Goal: Check status: Check status

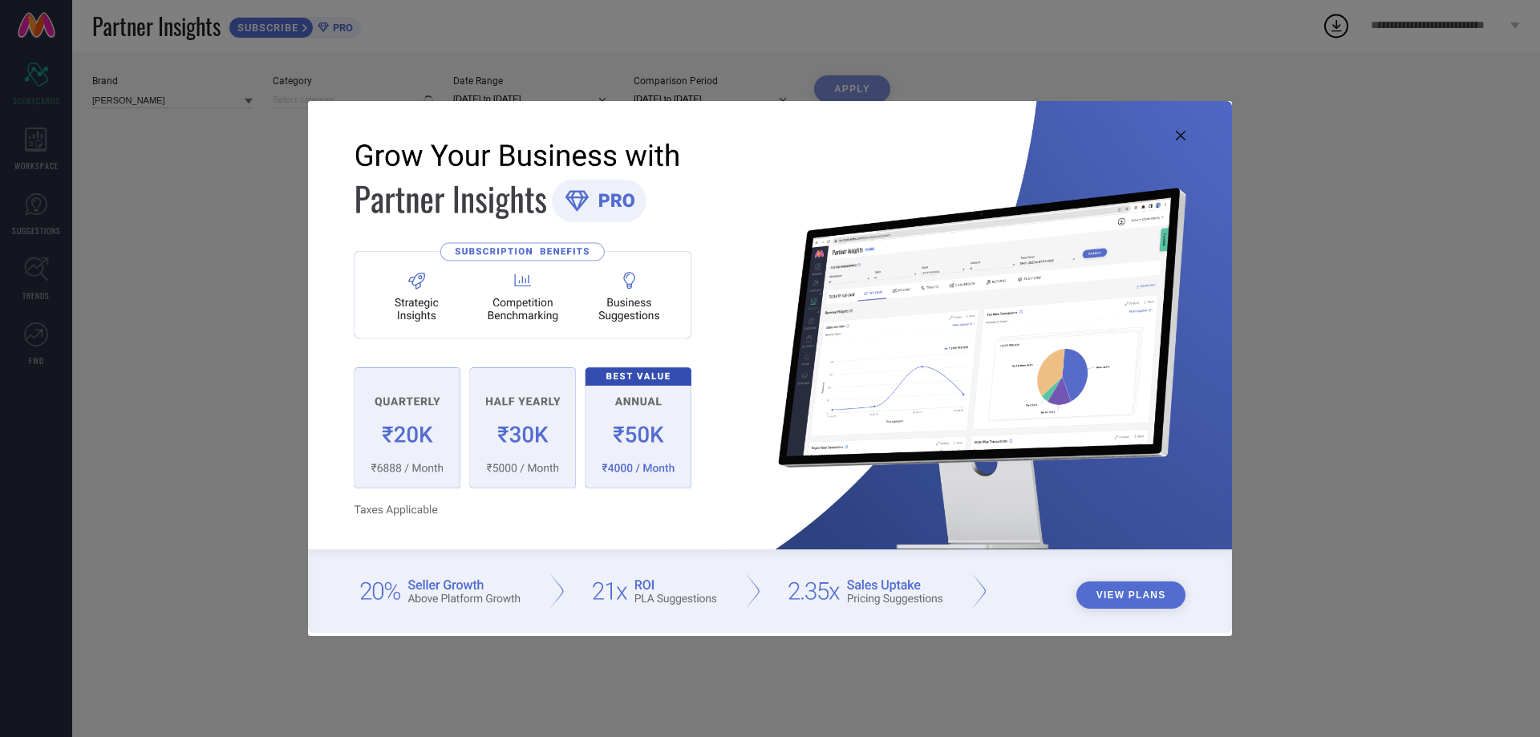
type input "All"
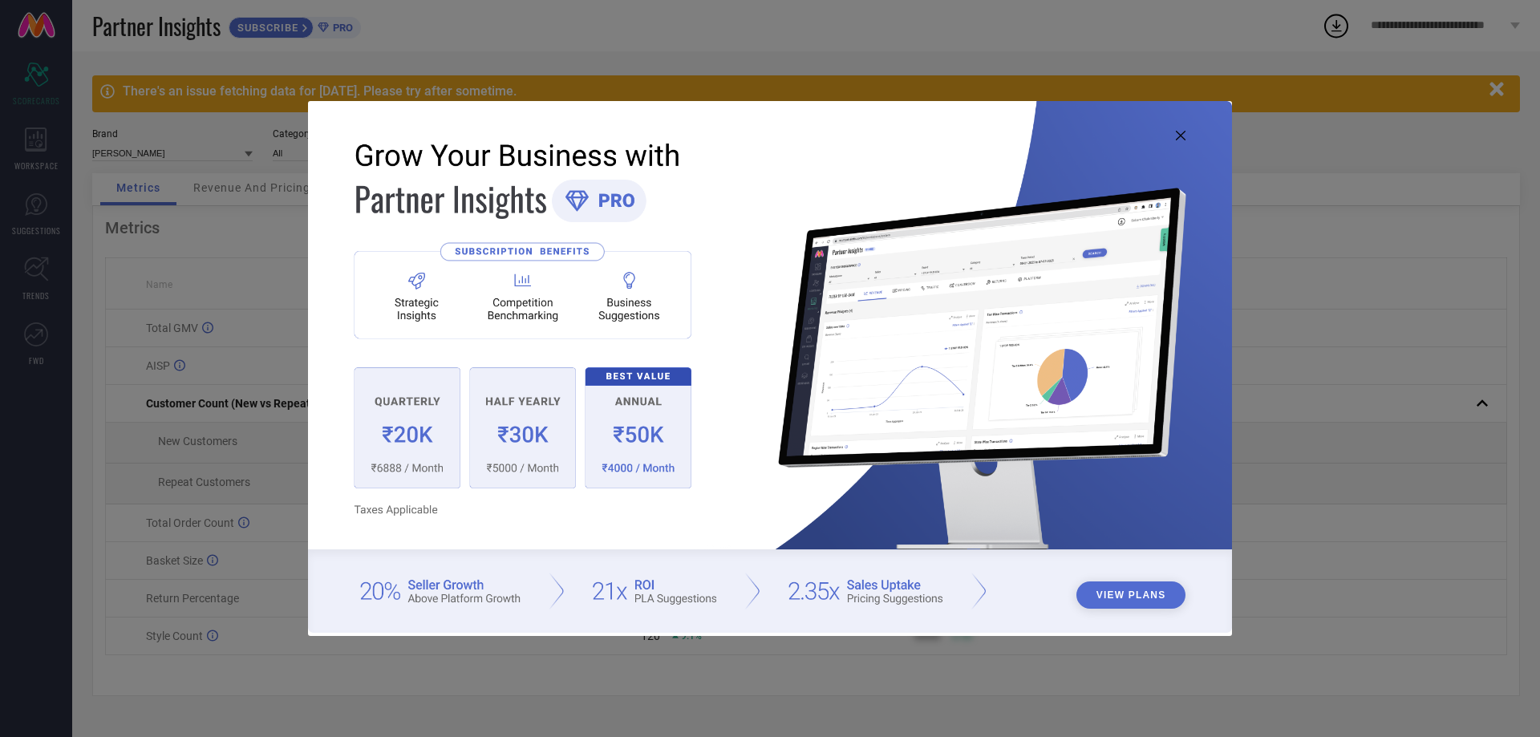
drag, startPoint x: 1176, startPoint y: 134, endPoint x: 1158, endPoint y: 132, distance: 17.7
click at [1176, 132] on icon at bounding box center [1181, 136] width 10 height 10
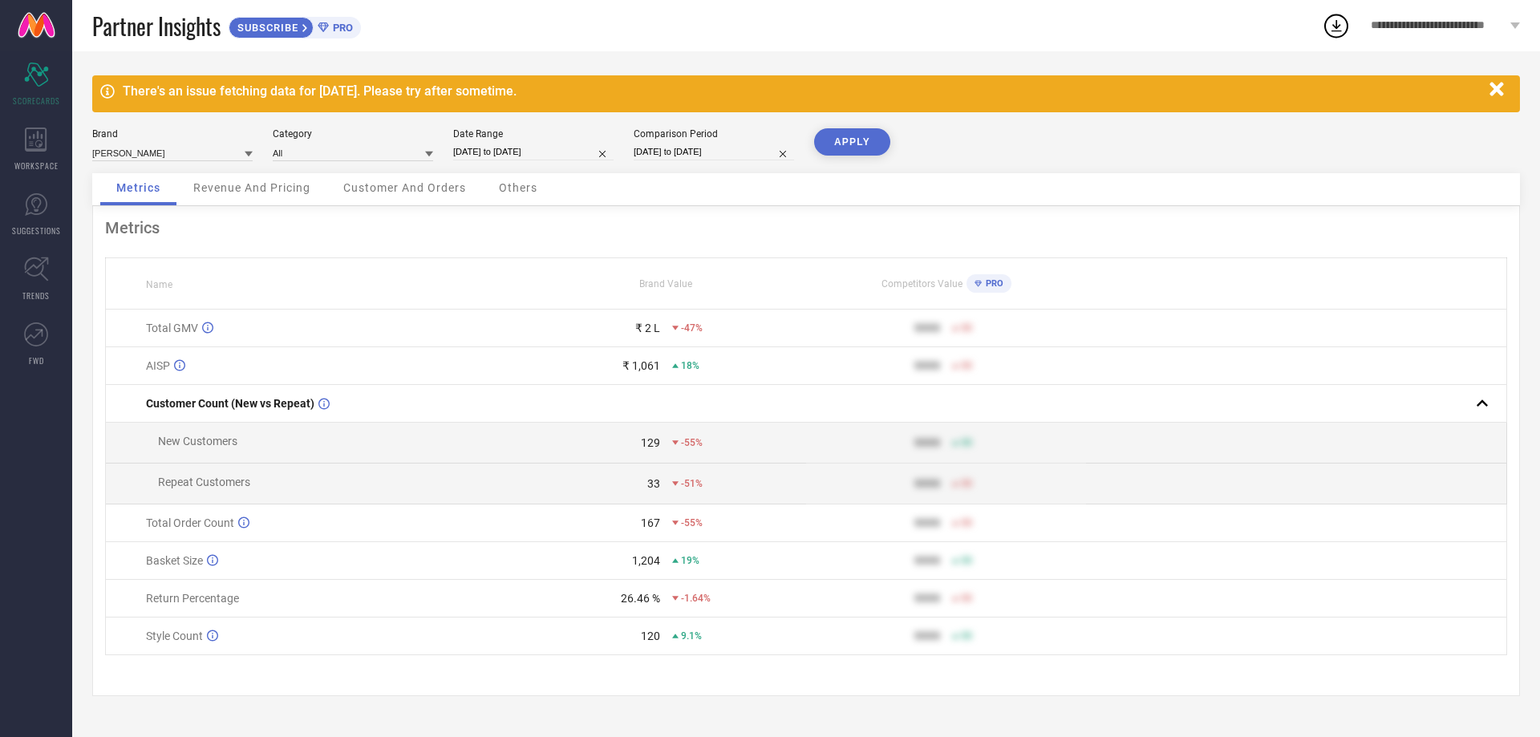
click at [576, 168] on div "Brand [PERSON_NAME] Category All Date Range [DATE] to [DATE] Comparison Period …" at bounding box center [806, 150] width 1428 height 45
select select "6"
select select "2025"
select select "7"
select select "2025"
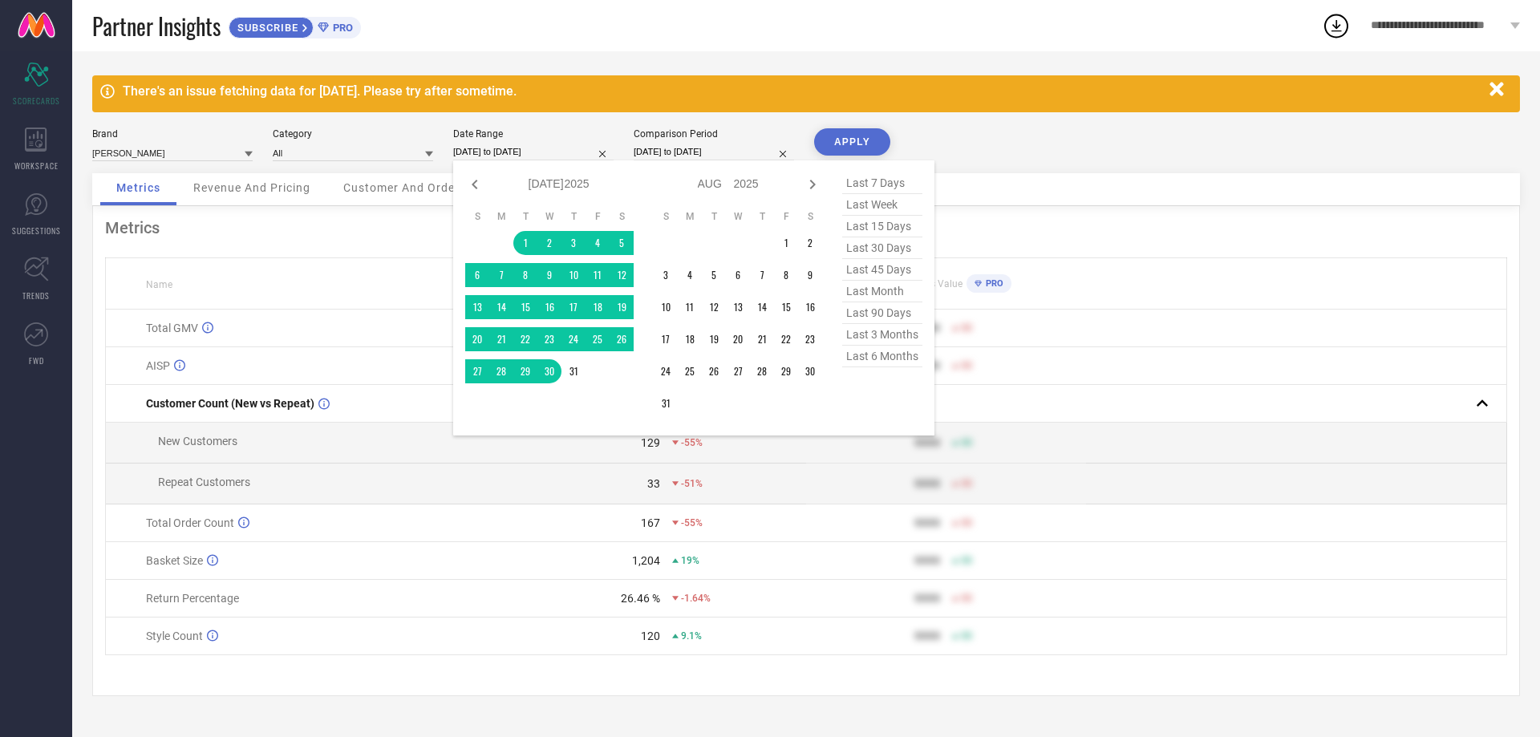
click at [538, 150] on input "[DATE] to [DATE]" at bounding box center [533, 152] width 160 height 17
click at [810, 186] on icon at bounding box center [812, 184] width 19 height 19
select select "7"
select select "2025"
select select "8"
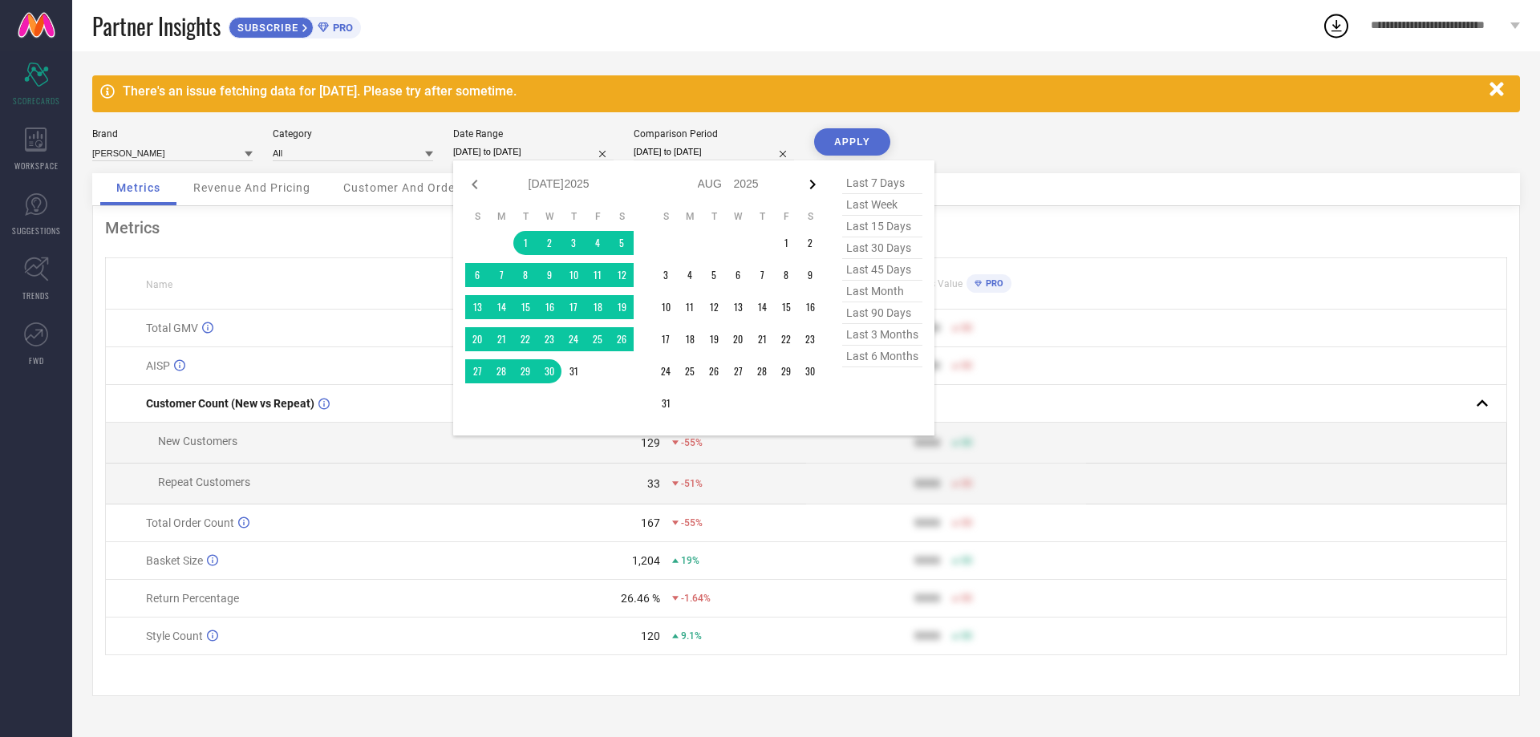
select select "2025"
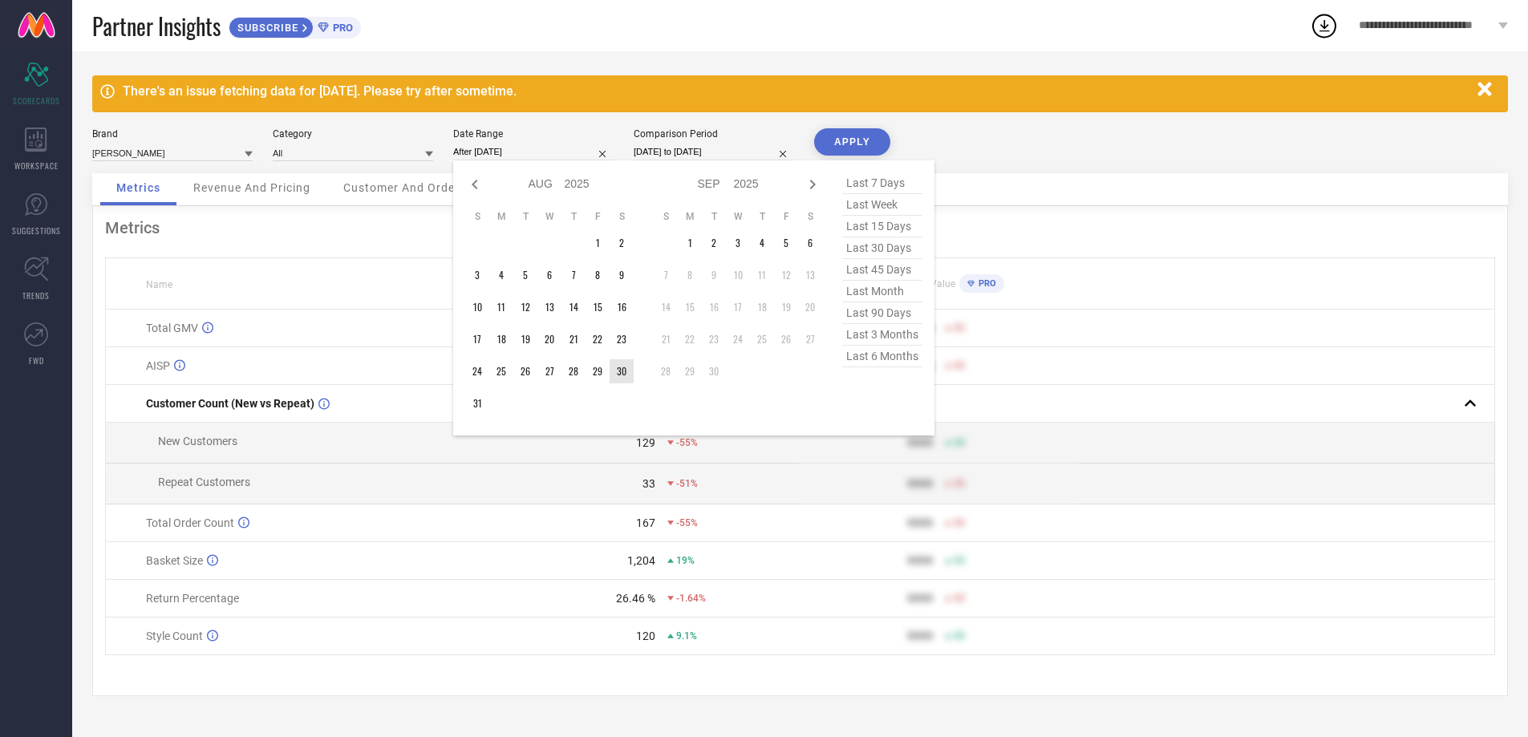
click at [621, 367] on td "30" at bounding box center [622, 371] width 24 height 24
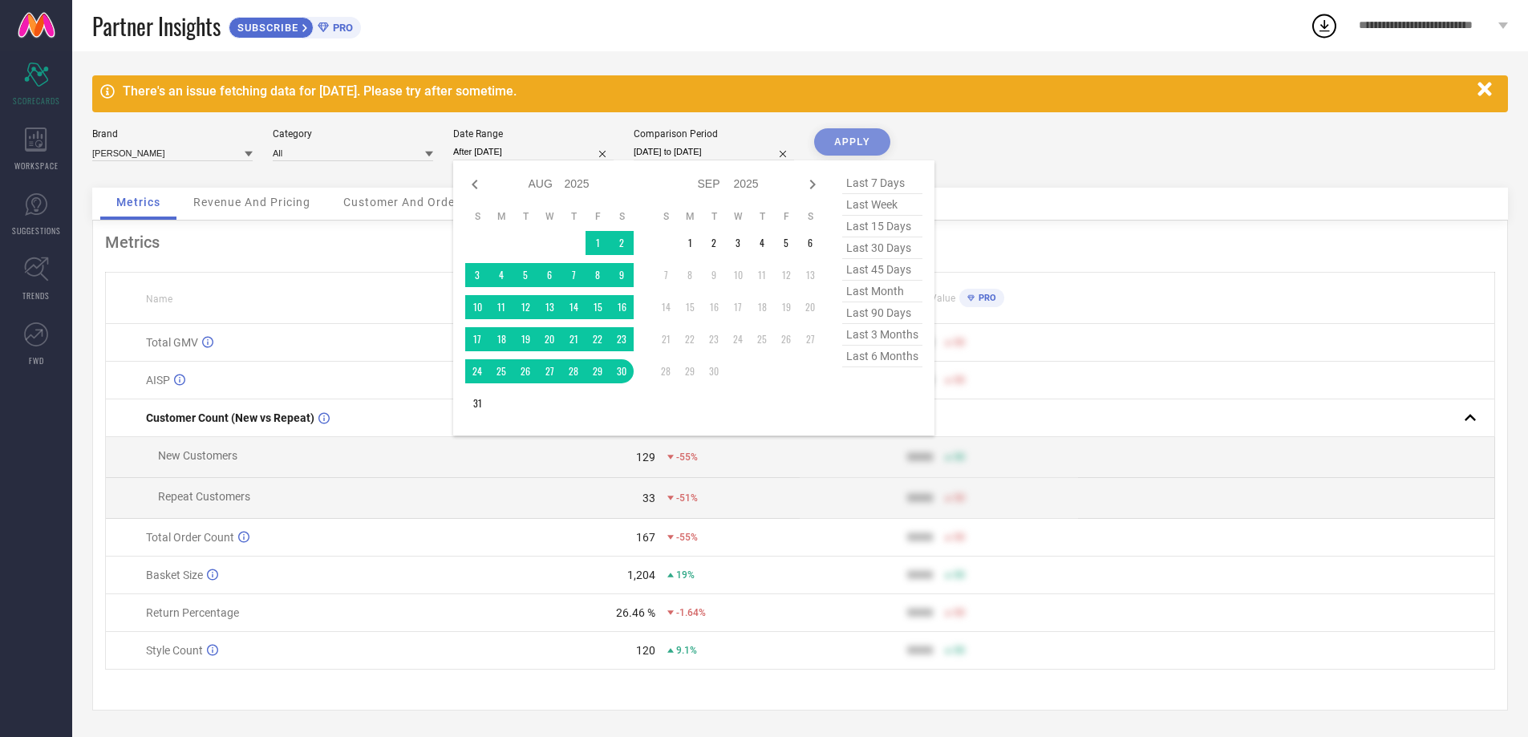
type input "[DATE] to [DATE]"
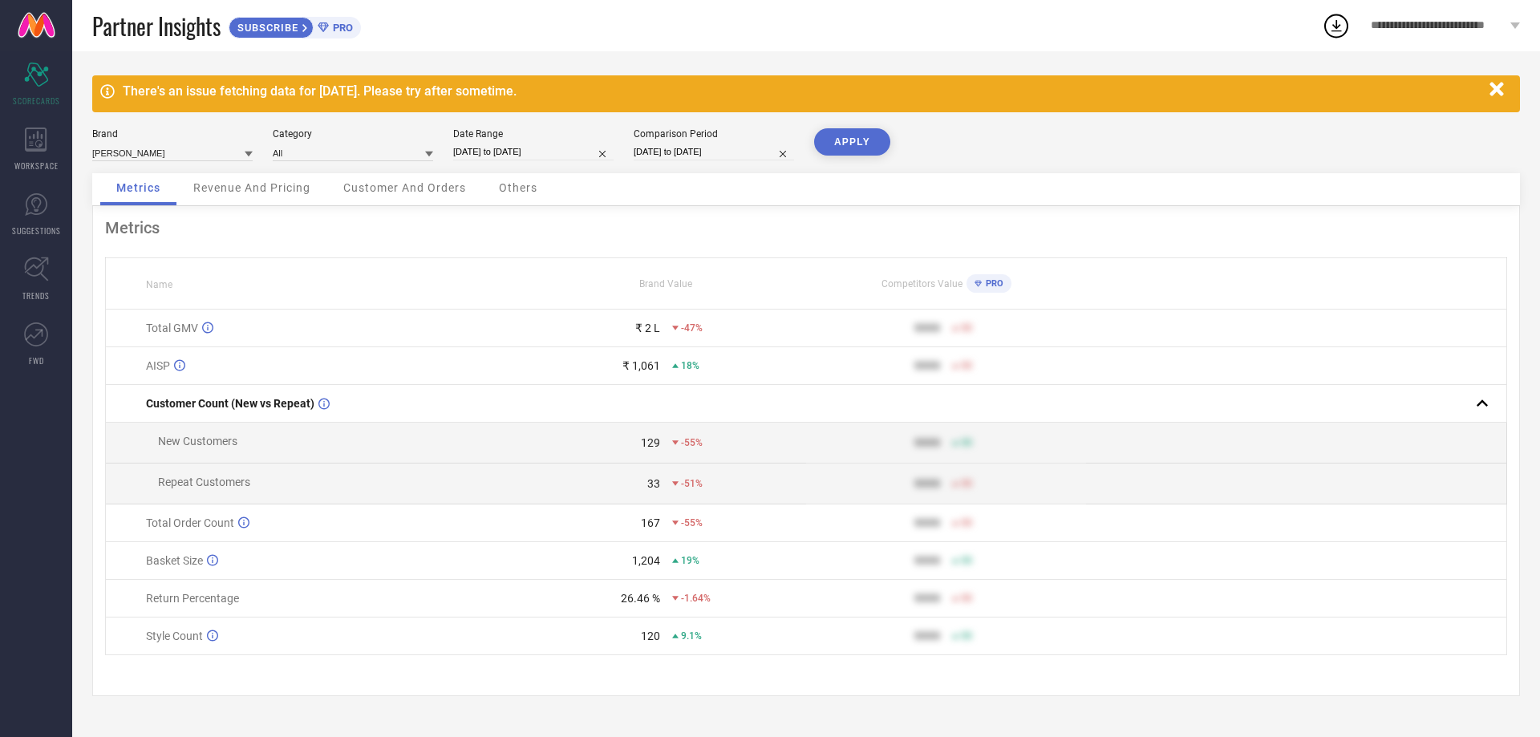
click at [743, 217] on div "Metrics Name Brand Value Competitors Value PRO Total GMV ₹ 2 L -47% 9999 50 AIS…" at bounding box center [806, 451] width 1428 height 490
drag, startPoint x: 637, startPoint y: 530, endPoint x: 662, endPoint y: 530, distance: 24.9
click at [662, 529] on div "167 -55%" at bounding box center [666, 523] width 278 height 13
click at [266, 186] on span "Revenue And Pricing" at bounding box center [251, 187] width 117 height 13
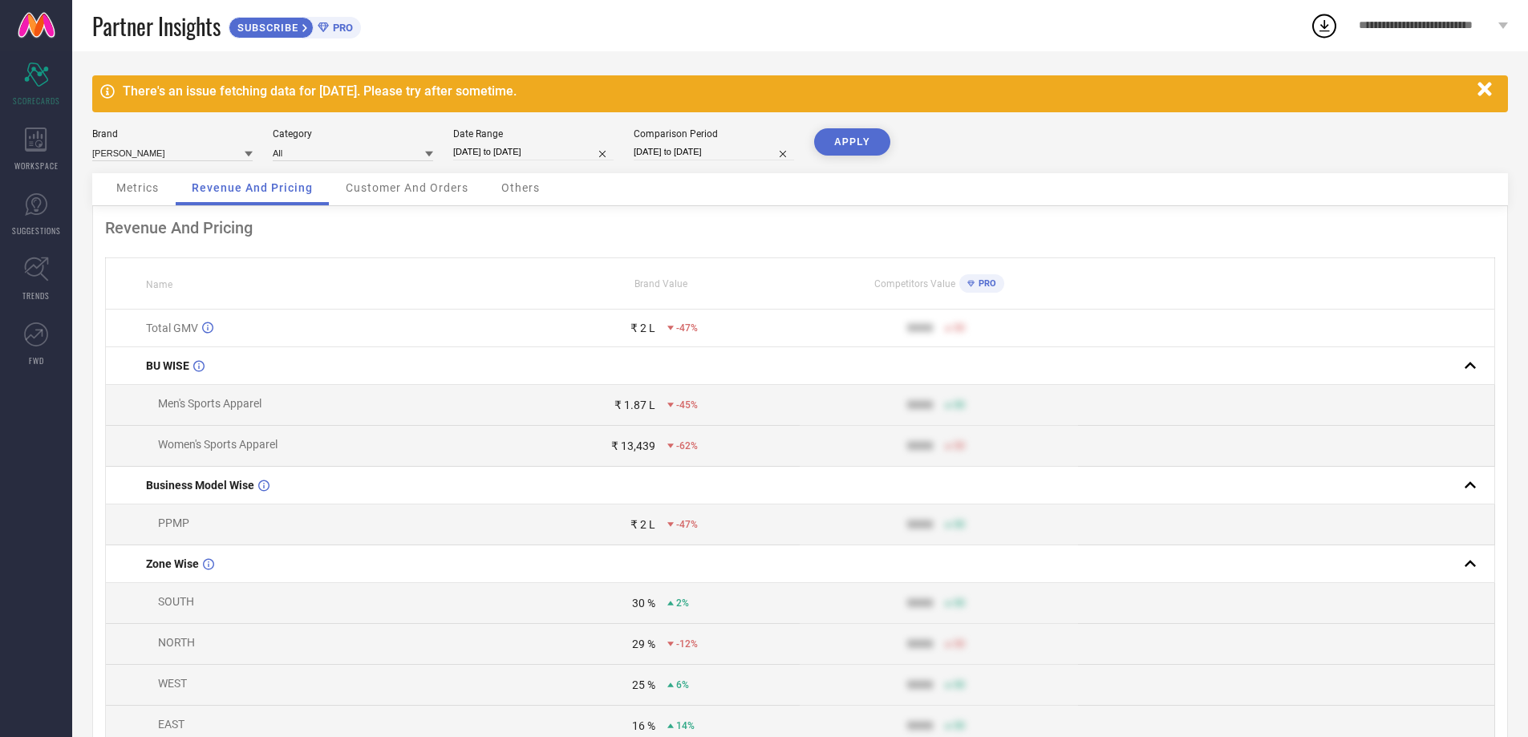
click at [427, 191] on span "Customer And Orders" at bounding box center [407, 187] width 123 height 13
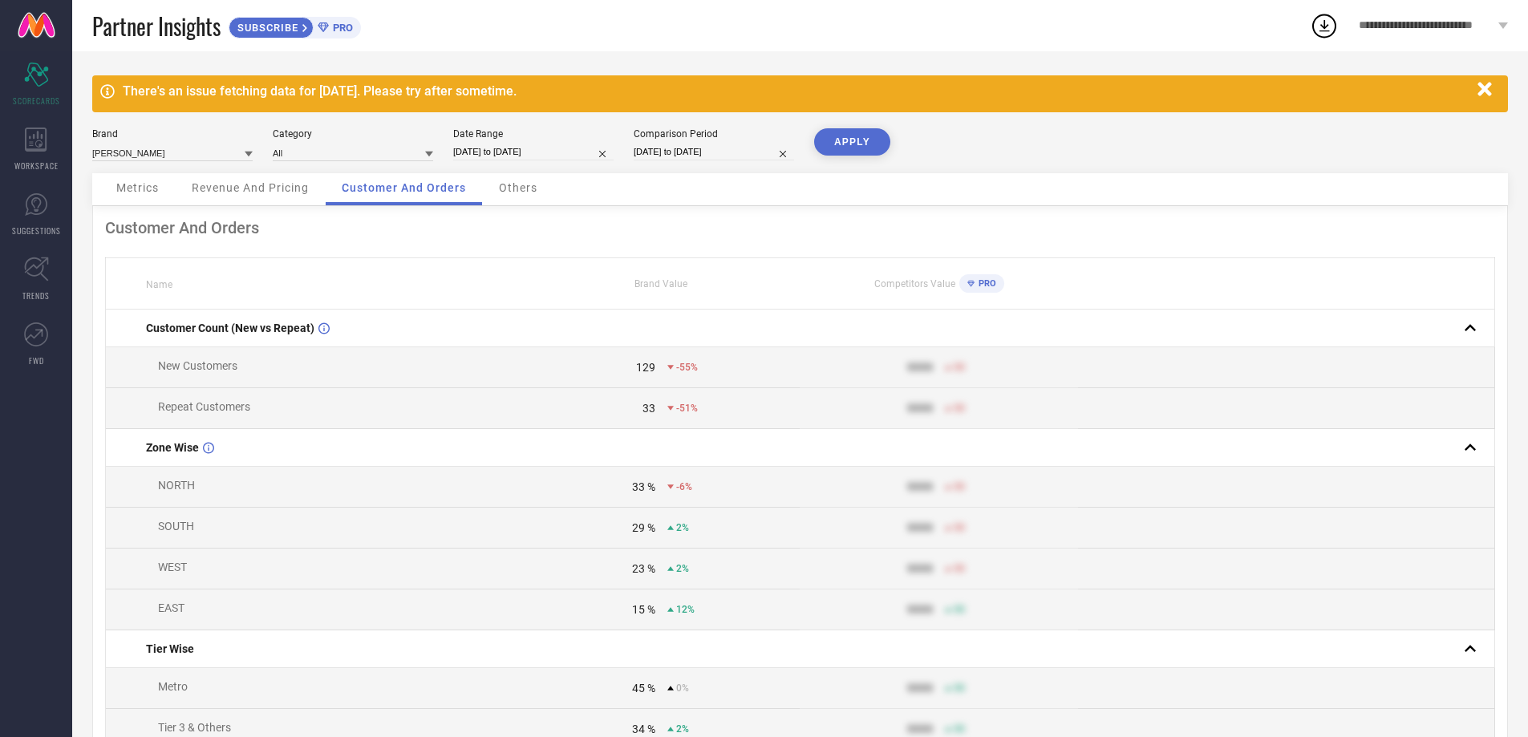
click at [518, 205] on div "Others" at bounding box center [518, 189] width 71 height 32
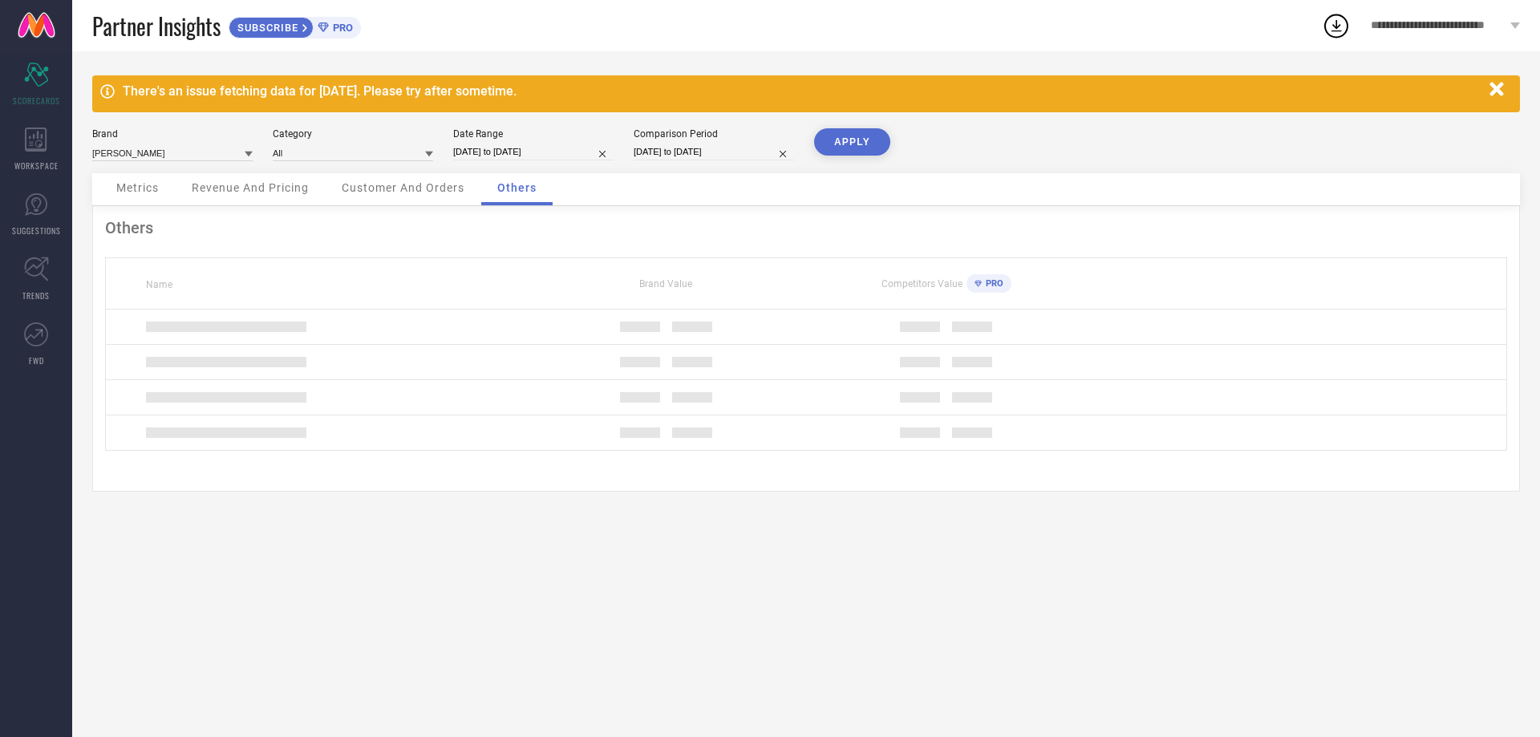
click at [517, 190] on span "Others" at bounding box center [516, 187] width 39 height 13
